Goal: Navigation & Orientation: Find specific page/section

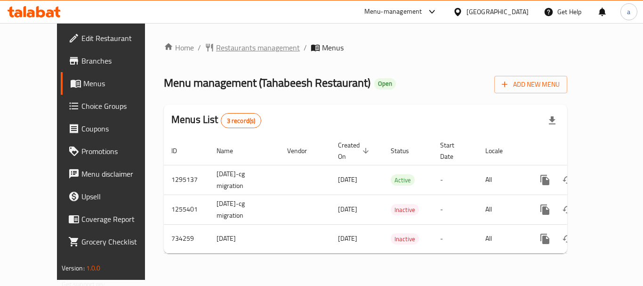
click at [216, 52] on span "Restaurants management" at bounding box center [258, 47] width 84 height 11
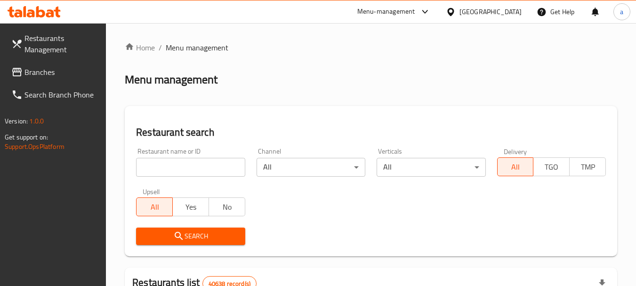
click at [71, 78] on link "Branches" at bounding box center [55, 72] width 103 height 23
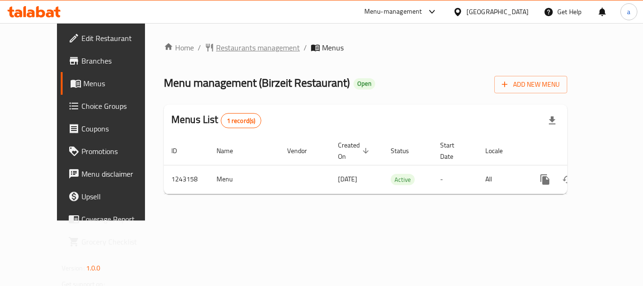
click at [229, 52] on span "Restaurants management" at bounding box center [258, 47] width 84 height 11
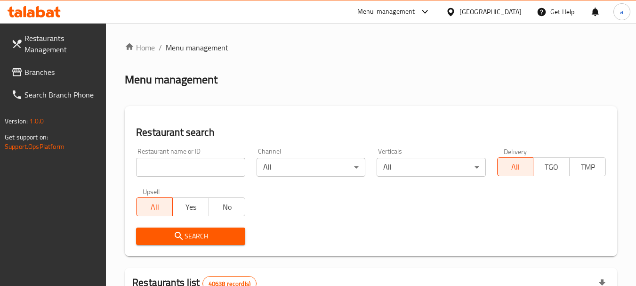
click at [461, 17] on div "[GEOGRAPHIC_DATA]" at bounding box center [490, 12] width 62 height 10
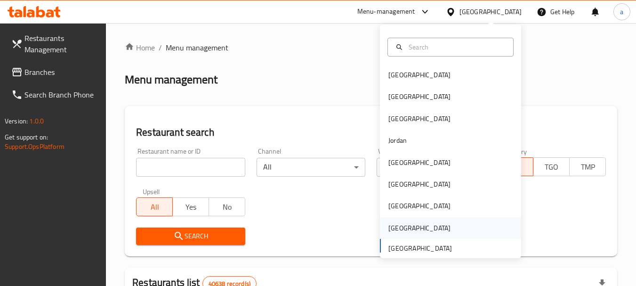
click at [381, 221] on div "Saudi Arabia" at bounding box center [419, 228] width 77 height 22
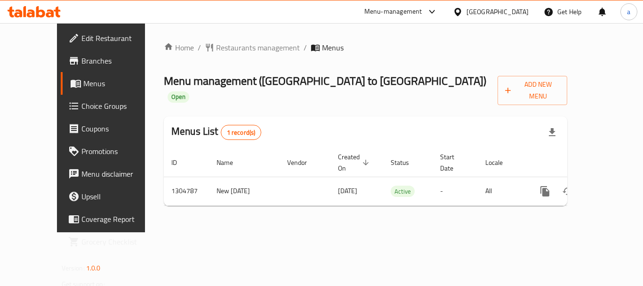
click at [514, 16] on div "[GEOGRAPHIC_DATA]" at bounding box center [497, 12] width 62 height 10
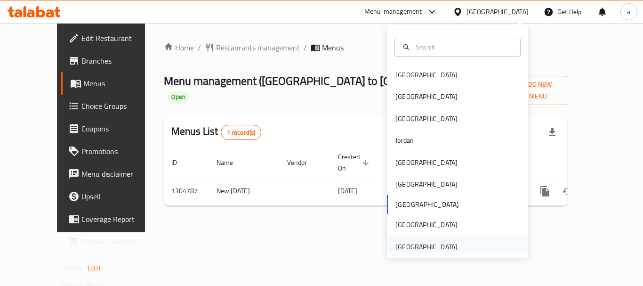
click at [432, 246] on div "[GEOGRAPHIC_DATA]" at bounding box center [426, 246] width 62 height 10
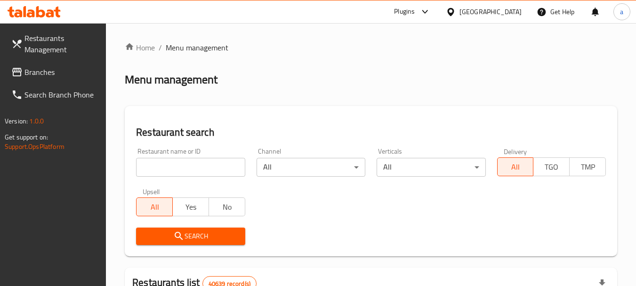
click at [59, 72] on span "Branches" at bounding box center [61, 71] width 74 height 11
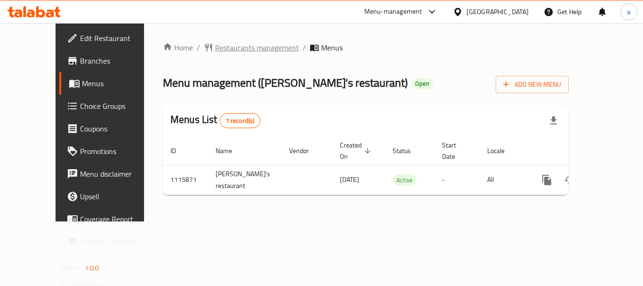
click at [215, 52] on span "Restaurants management" at bounding box center [257, 47] width 84 height 11
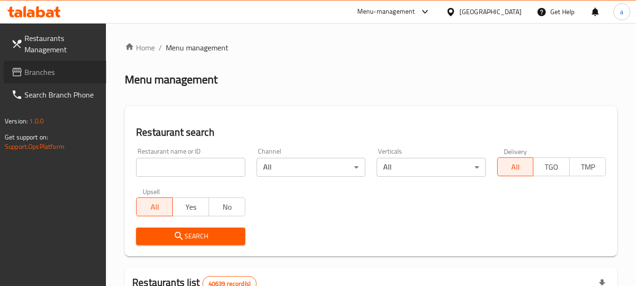
click at [48, 75] on span "Branches" at bounding box center [61, 71] width 74 height 11
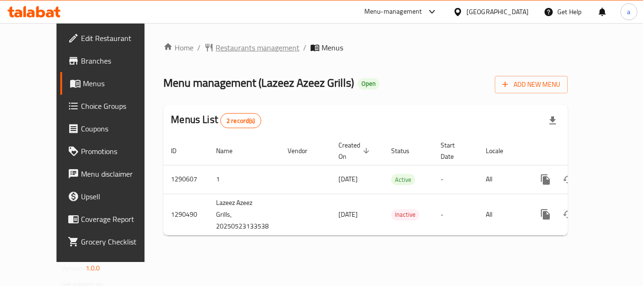
click at [216, 53] on span "Restaurants management" at bounding box center [258, 47] width 84 height 11
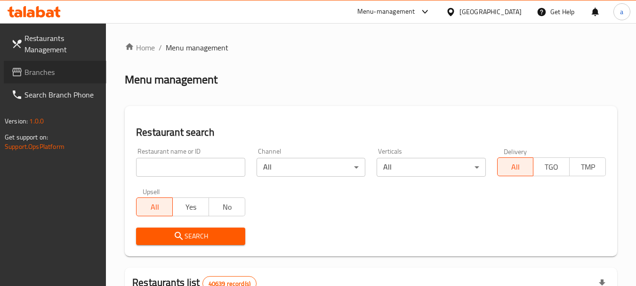
click at [36, 61] on link "Branches" at bounding box center [55, 72] width 103 height 23
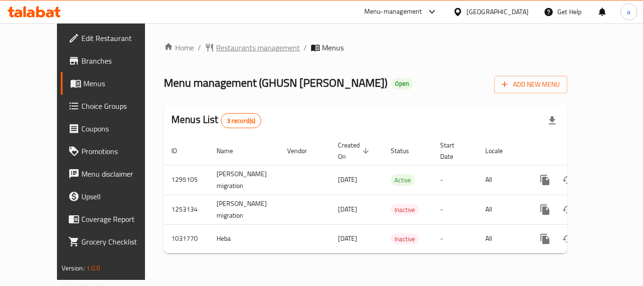
click at [232, 47] on span "Restaurants management" at bounding box center [258, 47] width 84 height 11
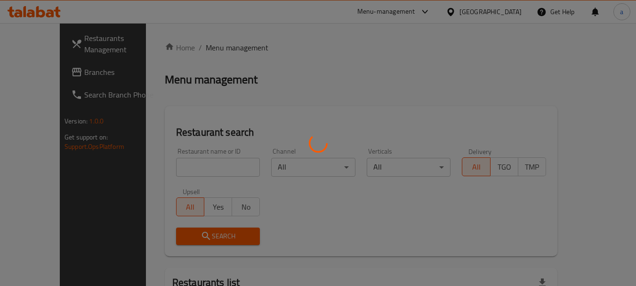
click at [191, 170] on div at bounding box center [318, 143] width 636 height 286
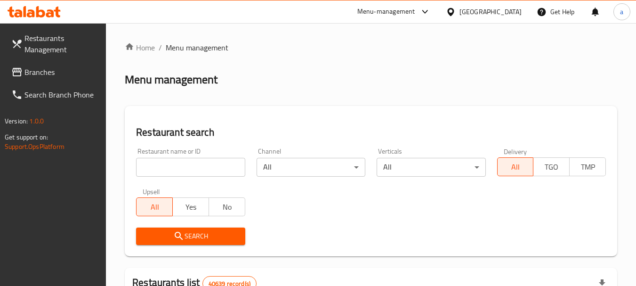
click at [39, 66] on span "Branches" at bounding box center [61, 71] width 74 height 11
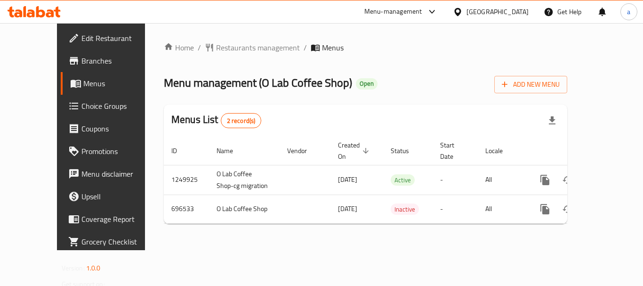
click at [201, 58] on div "Home / Restaurants management / Menus Menu management ( O Lab Coffee Shop ) Ope…" at bounding box center [365, 136] width 403 height 189
click at [216, 51] on span "Restaurants management" at bounding box center [258, 47] width 84 height 11
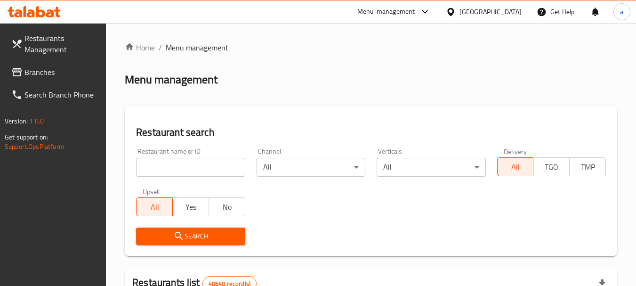
click at [39, 70] on span "Branches" at bounding box center [61, 71] width 74 height 11
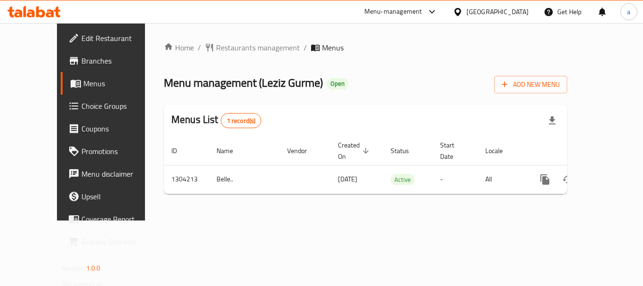
click at [217, 55] on div "Home / Restaurants management / Menus Menu management ( Leziz Gurme ) Open Add …" at bounding box center [365, 122] width 403 height 160
click at [216, 49] on span "Restaurants management" at bounding box center [258, 47] width 84 height 11
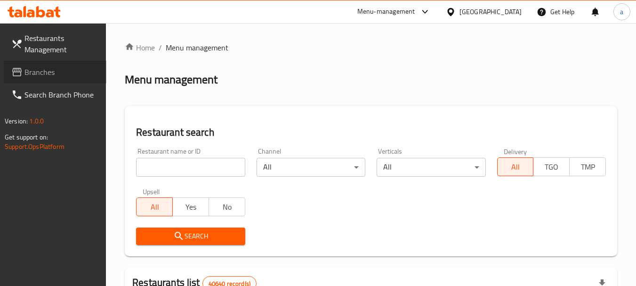
click at [54, 74] on span "Branches" at bounding box center [61, 71] width 74 height 11
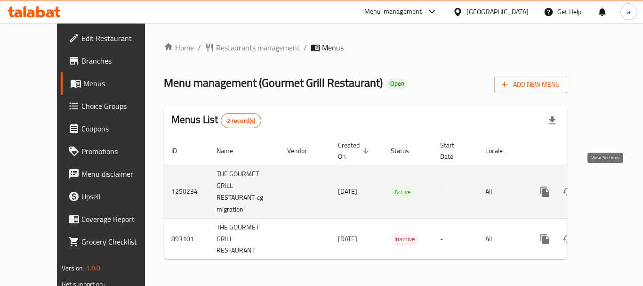
click at [609, 187] on icon "enhanced table" at bounding box center [613, 191] width 8 height 8
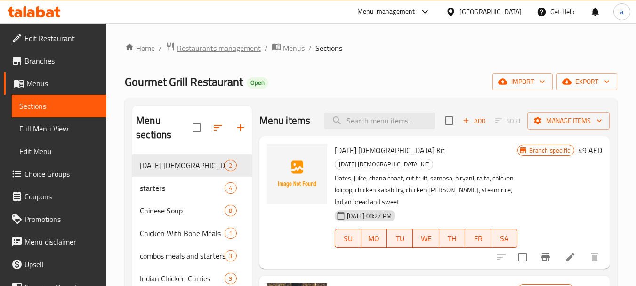
click at [188, 47] on span "Restaurants management" at bounding box center [219, 47] width 84 height 11
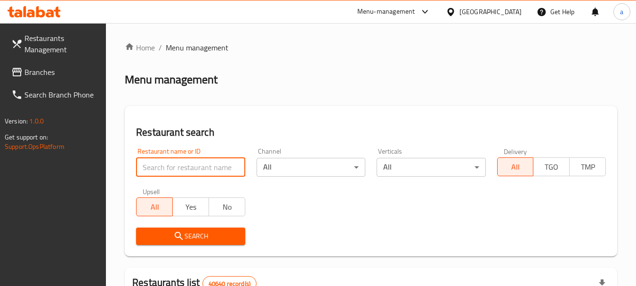
click at [176, 175] on input "search" at bounding box center [190, 167] width 109 height 19
paste input "657976"
type input "657976"
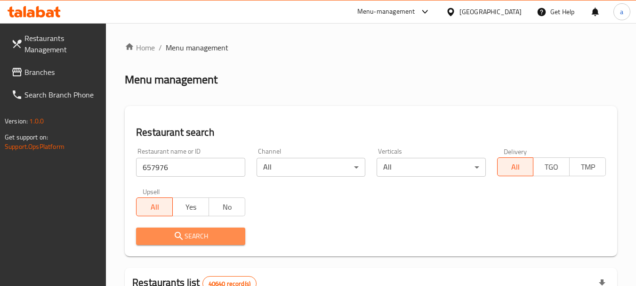
click at [174, 233] on icon "submit" at bounding box center [178, 235] width 11 height 11
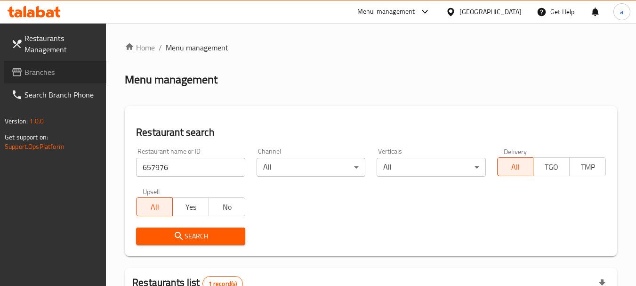
click at [77, 72] on span "Branches" at bounding box center [61, 71] width 74 height 11
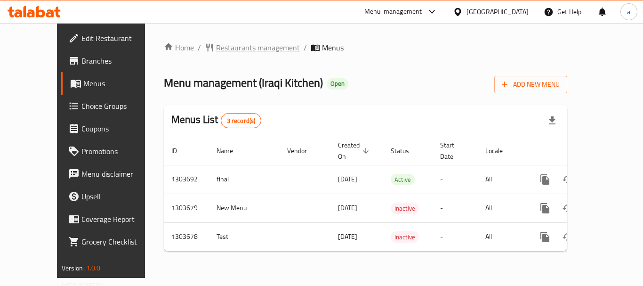
click at [230, 42] on span "Restaurants management" at bounding box center [258, 47] width 84 height 11
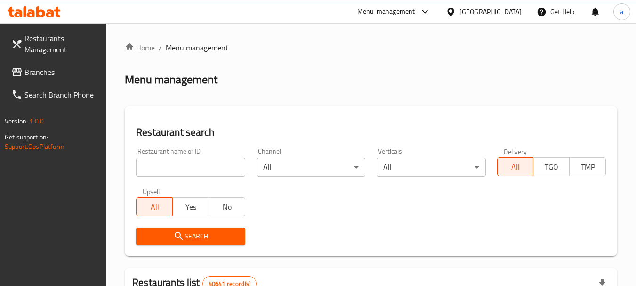
drag, startPoint x: 69, startPoint y: 51, endPoint x: 72, endPoint y: 57, distance: 7.6
click at [69, 52] on span "Restaurants Management" at bounding box center [61, 43] width 74 height 23
click at [77, 69] on span "Branches" at bounding box center [61, 71] width 74 height 11
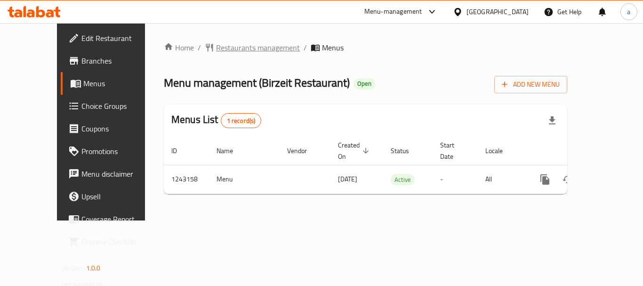
click at [216, 52] on span "Restaurants management" at bounding box center [258, 47] width 84 height 11
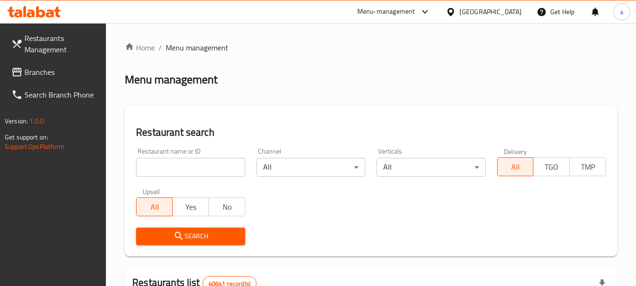
click at [36, 74] on span "Branches" at bounding box center [61, 71] width 74 height 11
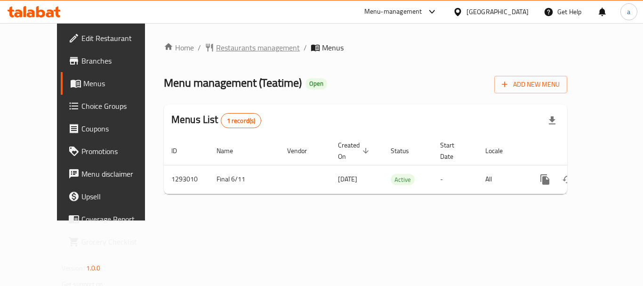
click at [216, 47] on span "Restaurants management" at bounding box center [258, 47] width 84 height 11
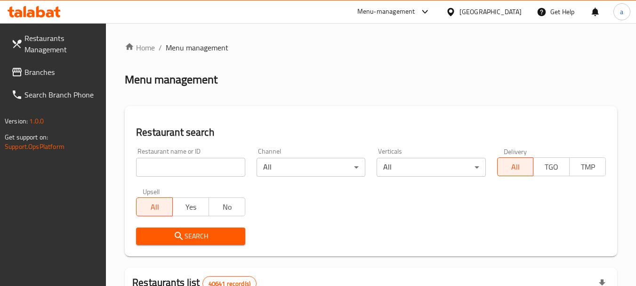
click at [9, 55] on link "Restaurants Management" at bounding box center [55, 44] width 103 height 34
click at [66, 75] on span "Branches" at bounding box center [61, 71] width 74 height 11
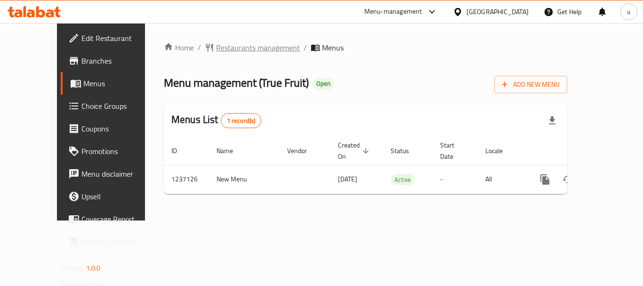
click at [216, 42] on span "Restaurants management" at bounding box center [258, 47] width 84 height 11
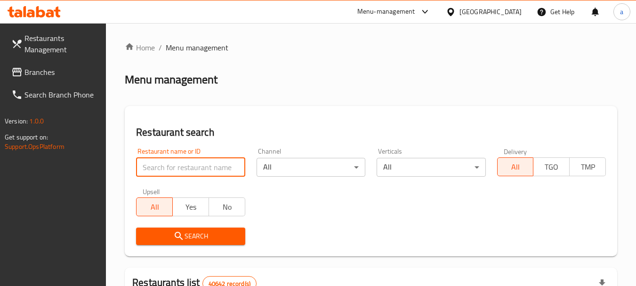
click at [160, 169] on input "search" at bounding box center [190, 167] width 109 height 19
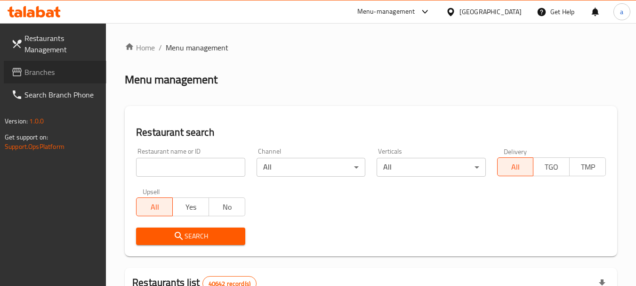
click at [33, 72] on span "Branches" at bounding box center [61, 71] width 74 height 11
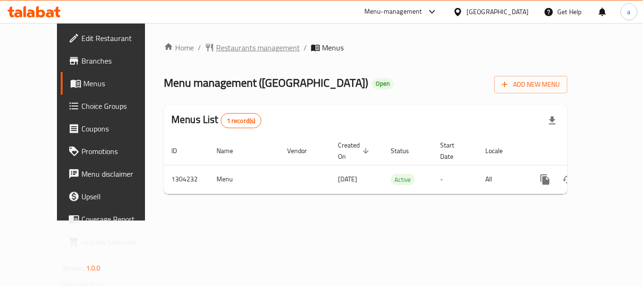
click at [216, 48] on span "Restaurants management" at bounding box center [258, 47] width 84 height 11
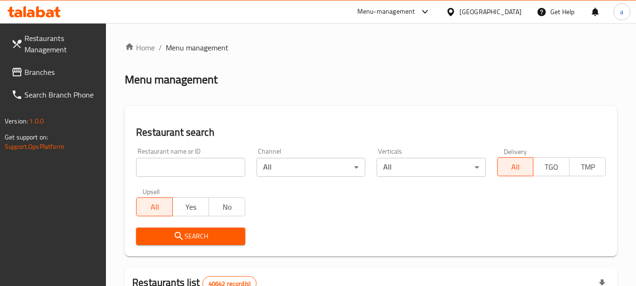
click at [205, 169] on input "search" at bounding box center [190, 167] width 109 height 19
click at [53, 74] on span "Branches" at bounding box center [61, 71] width 74 height 11
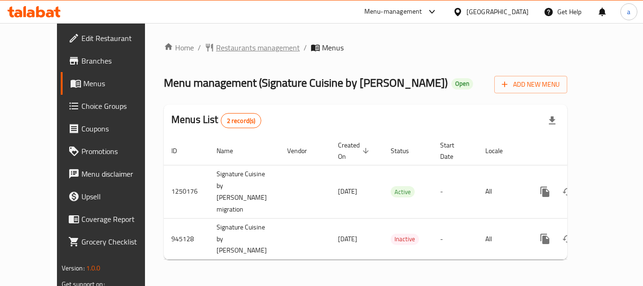
click at [216, 52] on span "Restaurants management" at bounding box center [258, 47] width 84 height 11
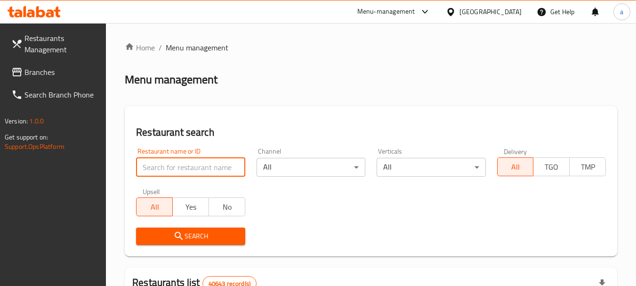
click at [190, 174] on input "search" at bounding box center [190, 167] width 109 height 19
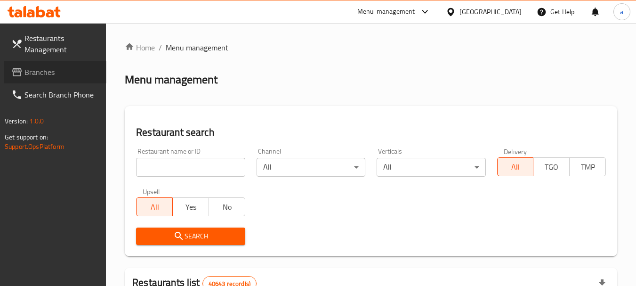
click at [44, 72] on span "Branches" at bounding box center [61, 71] width 74 height 11
